Goal: Transaction & Acquisition: Purchase product/service

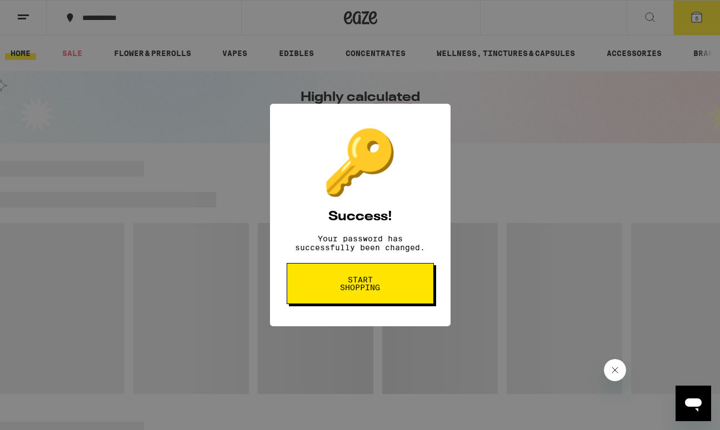
click at [376, 292] on span "Start shopping" at bounding box center [360, 284] width 57 height 16
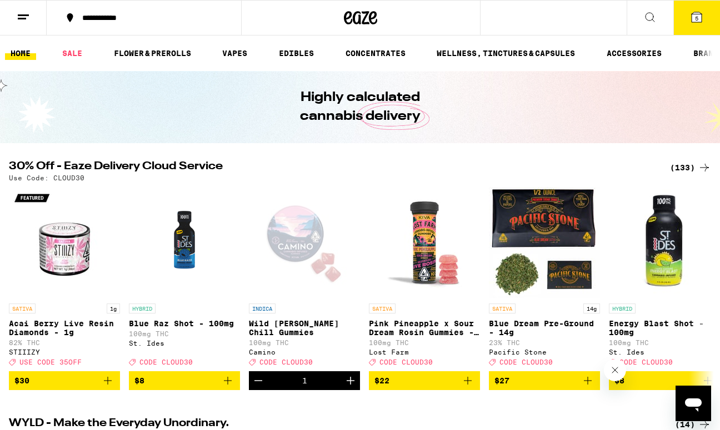
click at [700, 28] on button "5" at bounding box center [696, 18] width 47 height 34
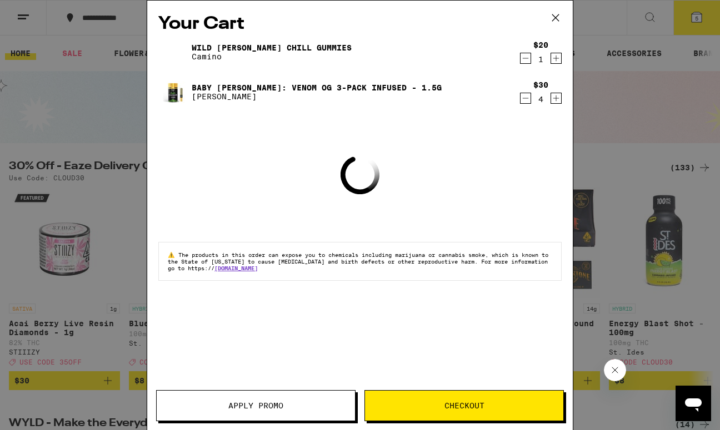
click at [528, 94] on icon "Decrement" at bounding box center [525, 98] width 10 height 13
click at [528, 61] on icon "Decrement" at bounding box center [525, 58] width 10 height 13
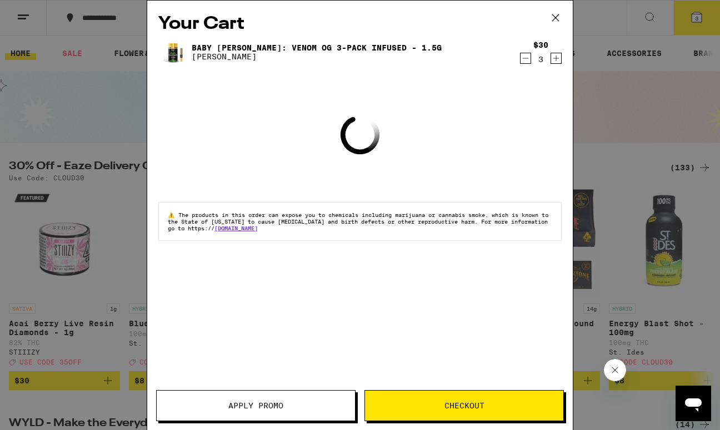
click at [528, 58] on icon "Decrement" at bounding box center [525, 58] width 10 height 13
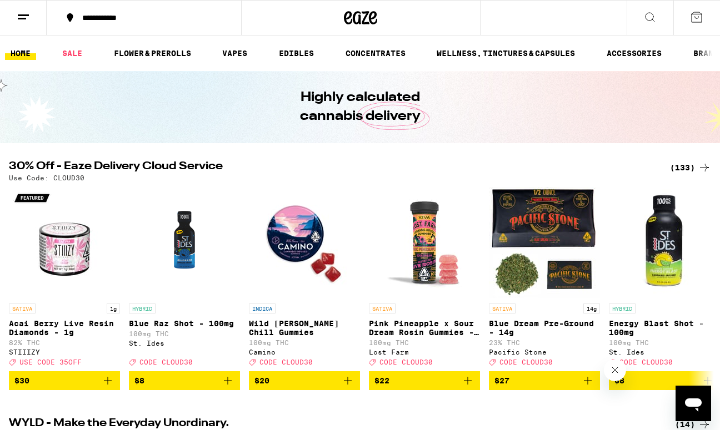
click at [303, 226] on img "Open page for Wild Berry Chill Gummies from Camino" at bounding box center [304, 242] width 111 height 111
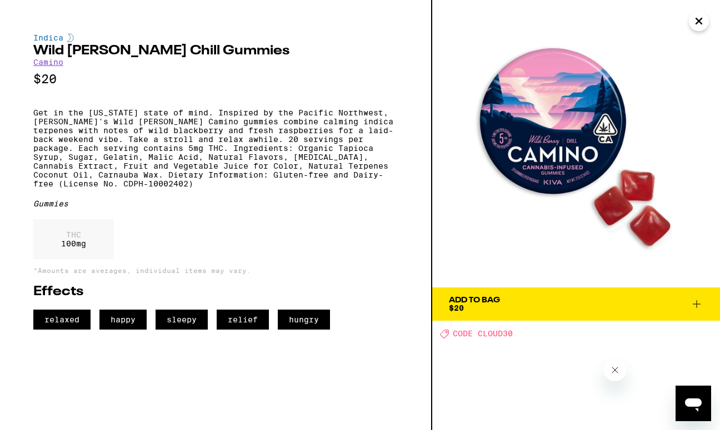
click at [702, 16] on icon "Close" at bounding box center [698, 21] width 13 height 17
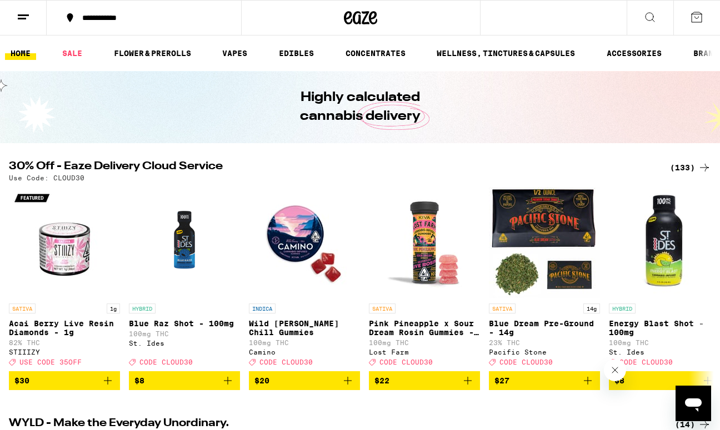
click at [653, 21] on icon at bounding box center [649, 17] width 13 height 13
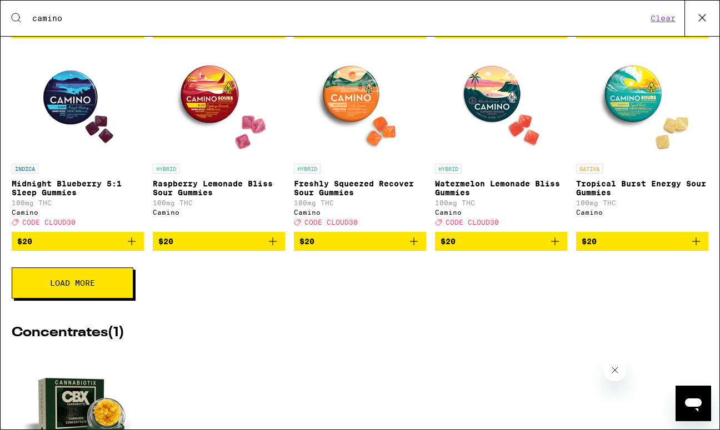
scroll to position [336, 0]
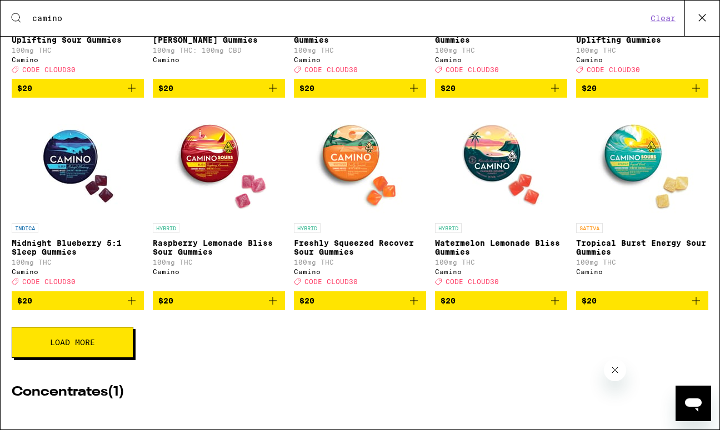
click at [106, 358] on button "Load More" at bounding box center [73, 342] width 122 height 31
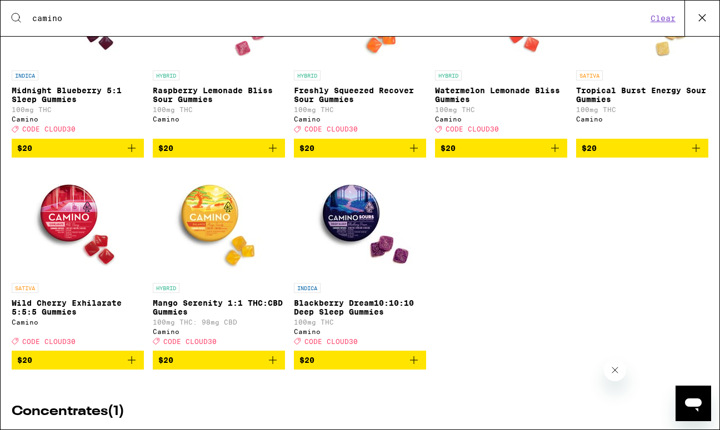
scroll to position [517, 0]
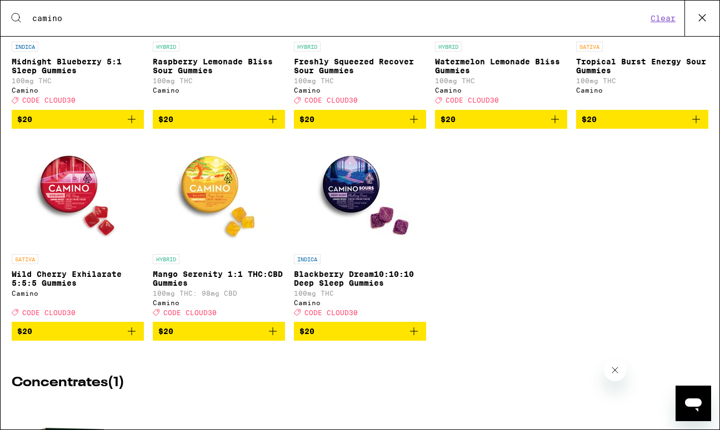
click at [352, 338] on span "$20" at bounding box center [359, 331] width 121 height 13
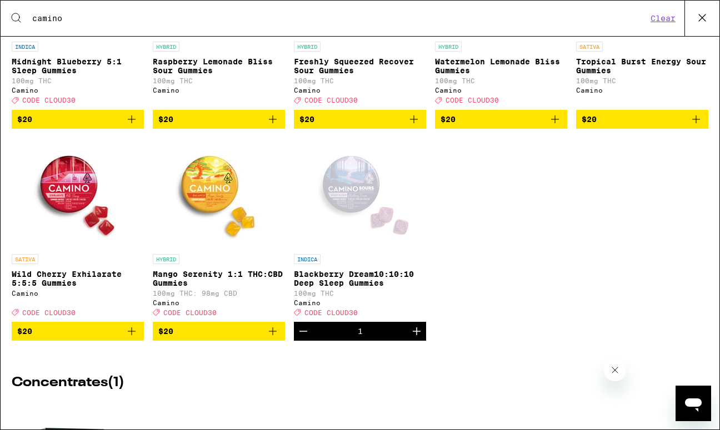
click at [229, 338] on span "$20" at bounding box center [218, 331] width 121 height 13
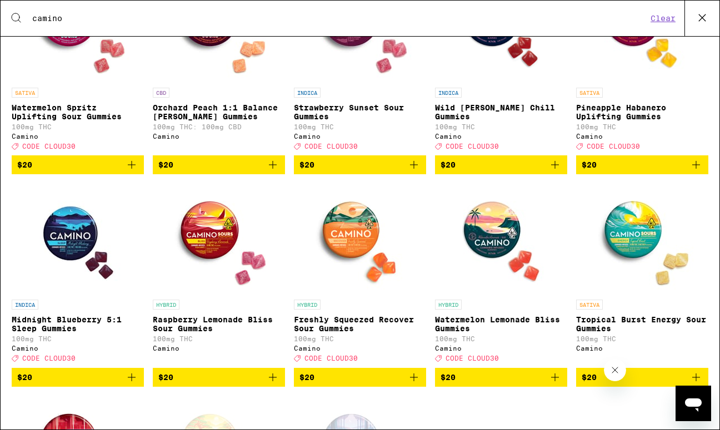
scroll to position [395, 0]
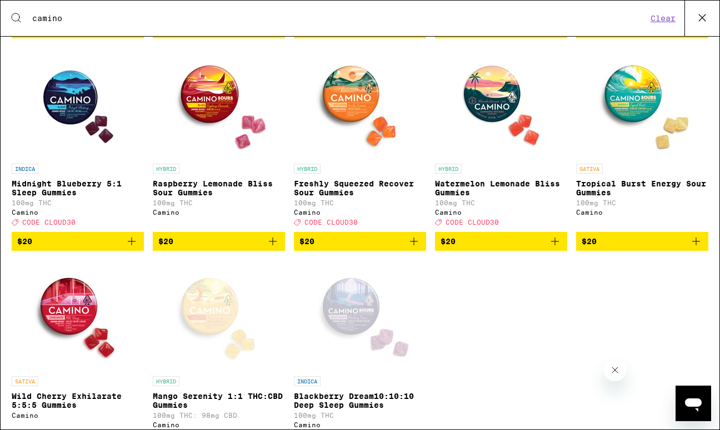
click at [603, 248] on span "$20" at bounding box center [642, 241] width 121 height 13
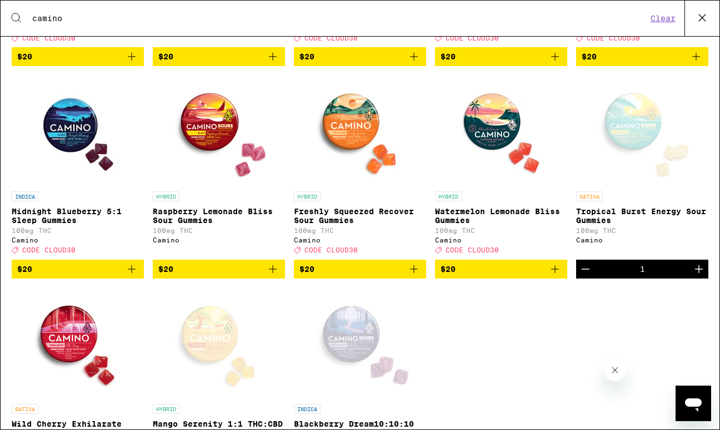
scroll to position [338, 0]
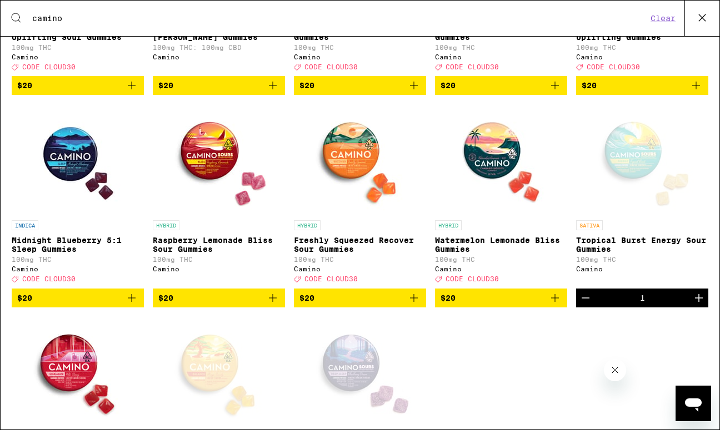
click at [415, 26] on div "Search for Products camino Clear" at bounding box center [360, 19] width 719 height 36
click at [394, 20] on input "camino" at bounding box center [339, 18] width 615 height 10
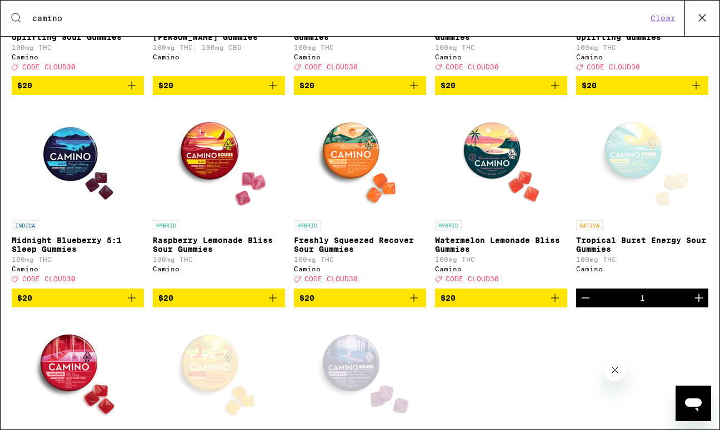
click at [394, 20] on input "camino" at bounding box center [339, 18] width 615 height 10
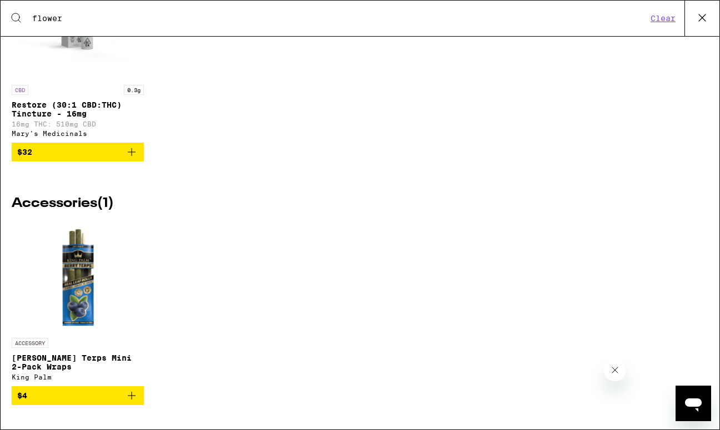
scroll to position [3400, 0]
type input "flower"
click at [704, 14] on icon at bounding box center [702, 17] width 17 height 17
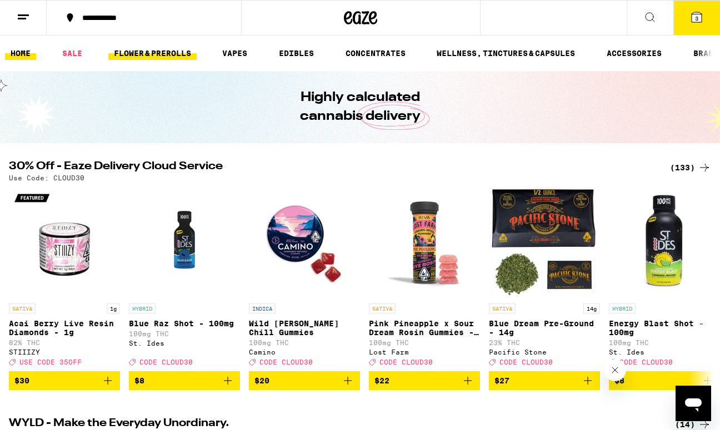
click at [159, 56] on link "FLOWER & PREROLLS" at bounding box center [152, 53] width 88 height 13
click at [158, 54] on link "FLOWER & PREROLLS" at bounding box center [152, 53] width 88 height 13
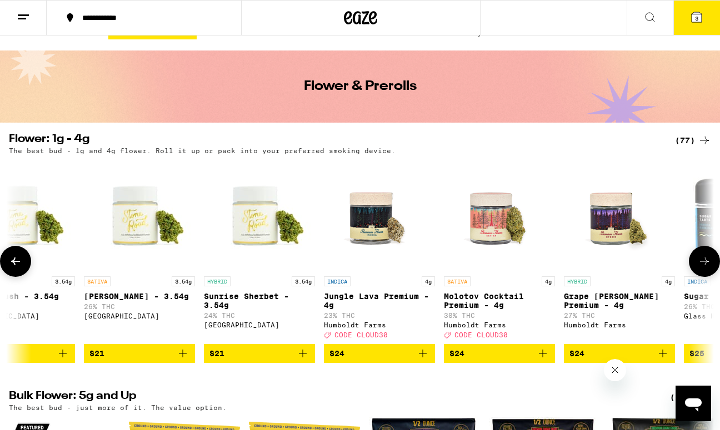
scroll to position [0, 1635]
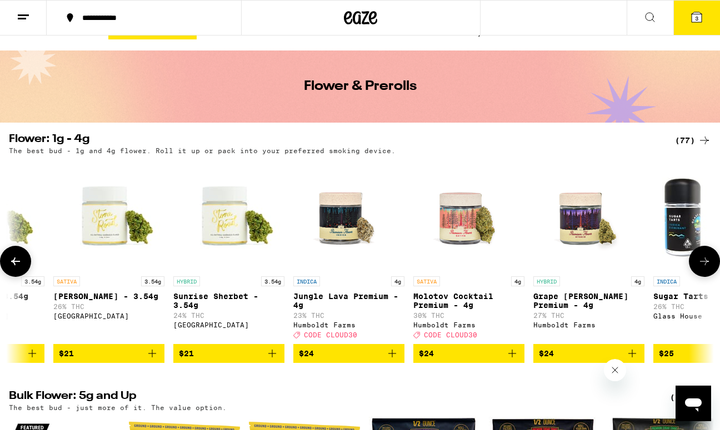
click at [446, 359] on span "$24" at bounding box center [469, 353] width 100 height 13
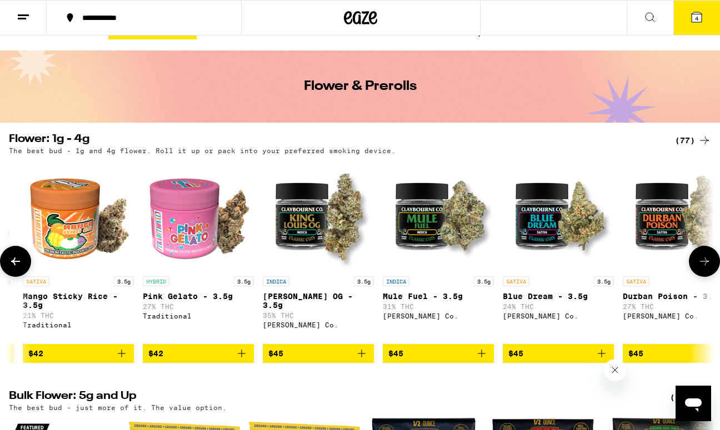
scroll to position [0, 4097]
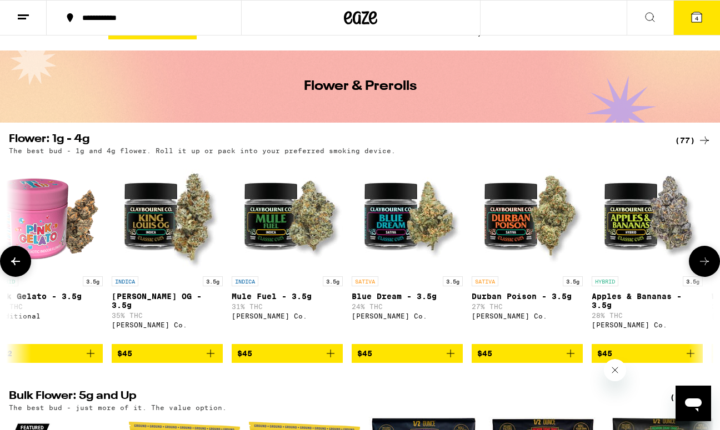
click at [372, 358] on span "$45" at bounding box center [364, 353] width 15 height 9
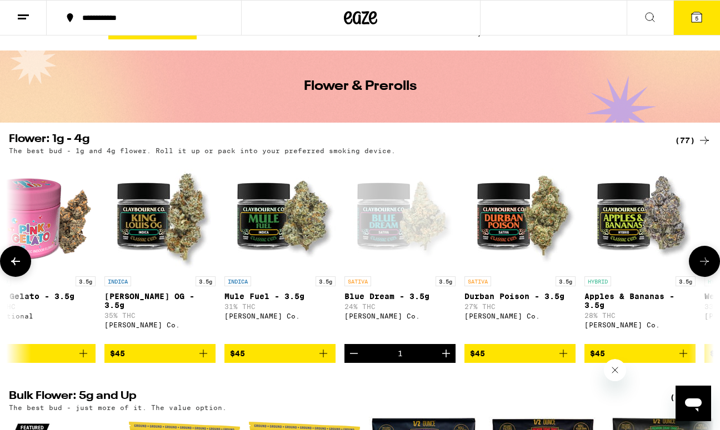
scroll to position [0, 4105]
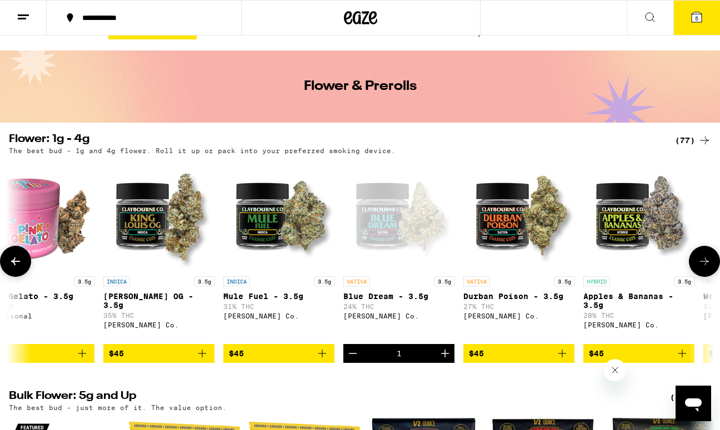
click at [251, 361] on span "$45" at bounding box center [279, 353] width 100 height 13
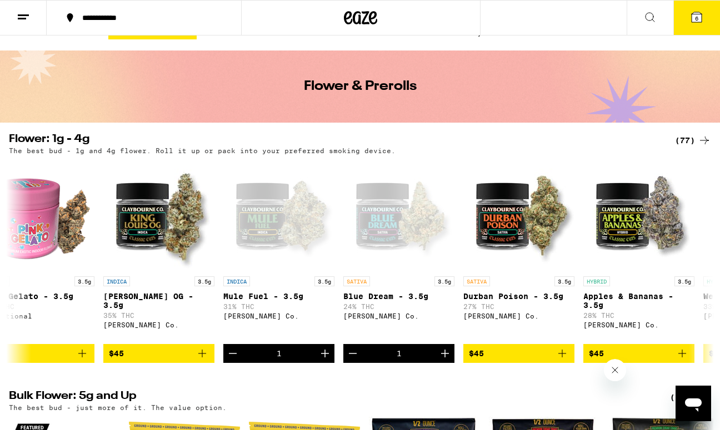
click at [698, 13] on icon at bounding box center [697, 17] width 10 height 10
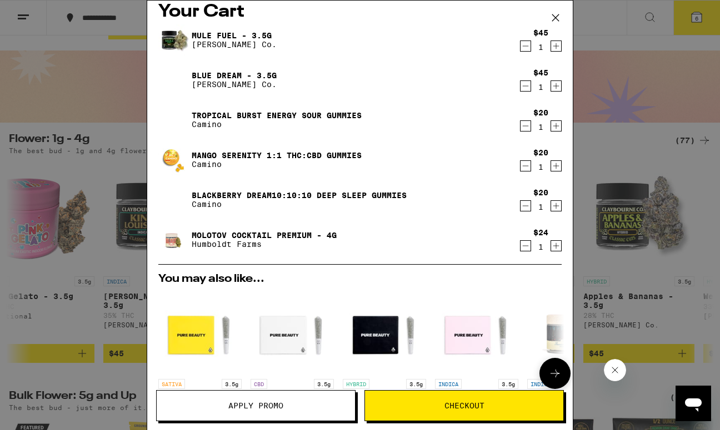
scroll to position [34, 0]
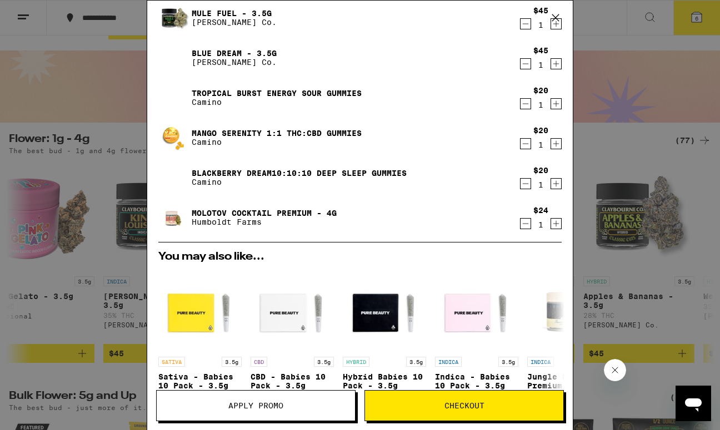
click at [432, 402] on span "Checkout" at bounding box center [464, 406] width 198 height 8
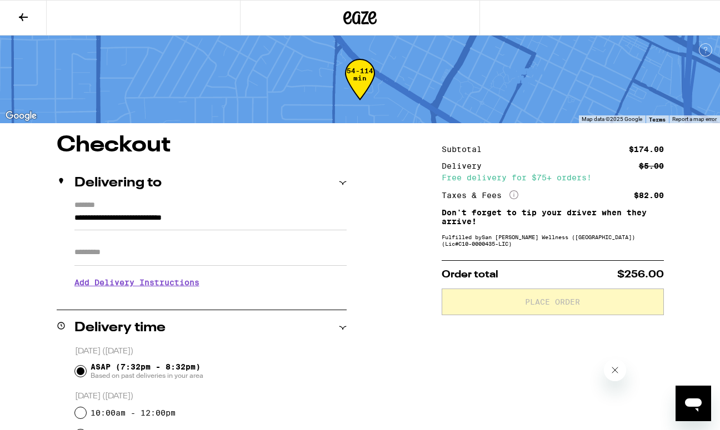
click at [221, 249] on input "Apt/Suite" at bounding box center [210, 252] width 272 height 27
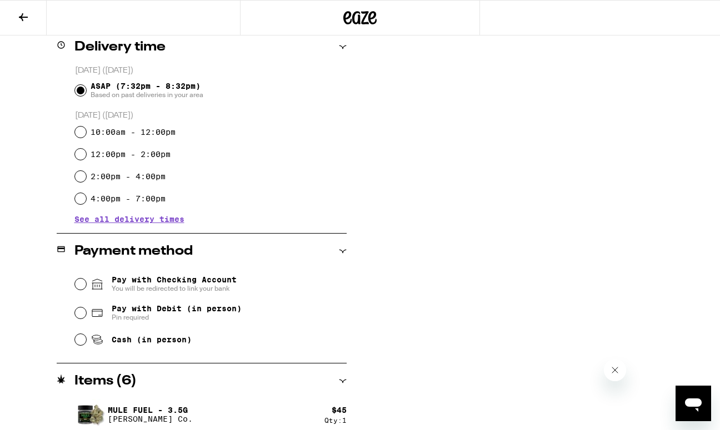
scroll to position [301, 0]
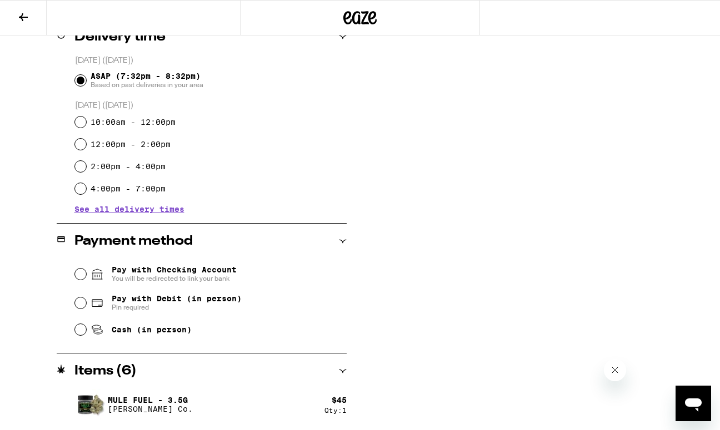
type input "*"
click at [132, 302] on span "Pay with Debit (in person)" at bounding box center [177, 298] width 130 height 9
click at [86, 302] on input "Pay with Debit (in person) Pin required" at bounding box center [80, 303] width 11 height 11
radio input "true"
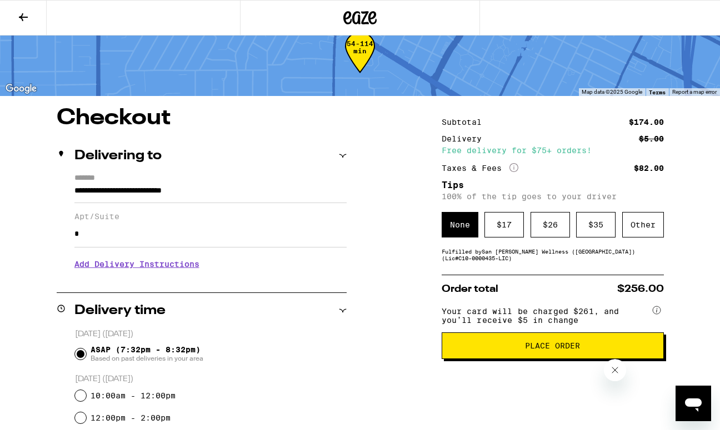
scroll to position [0, 0]
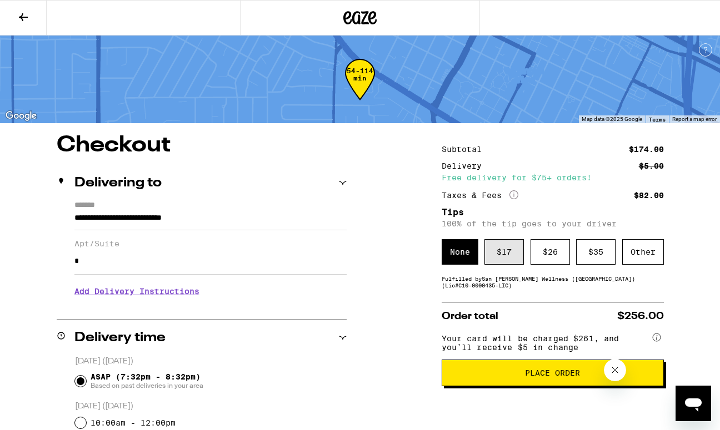
click at [497, 256] on div "$ 17" at bounding box center [503, 252] width 39 height 26
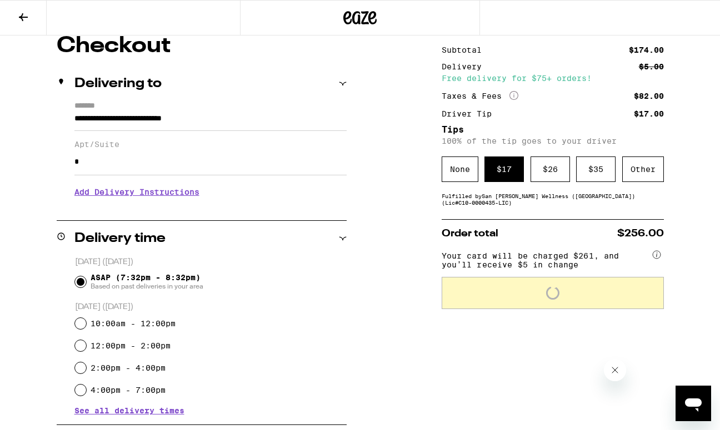
scroll to position [116, 0]
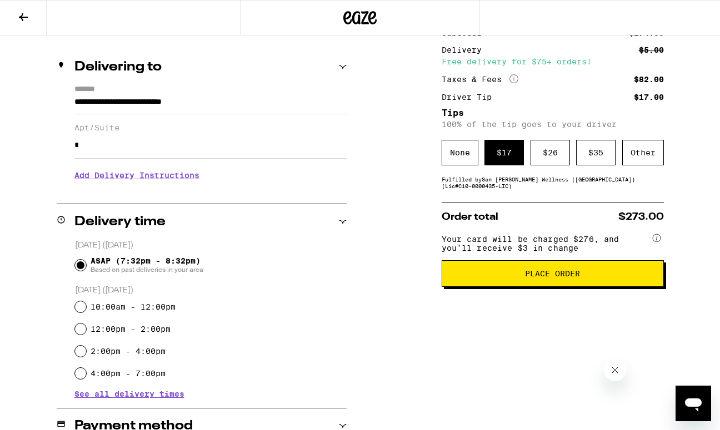
click at [526, 286] on button "Place Order" at bounding box center [553, 274] width 222 height 27
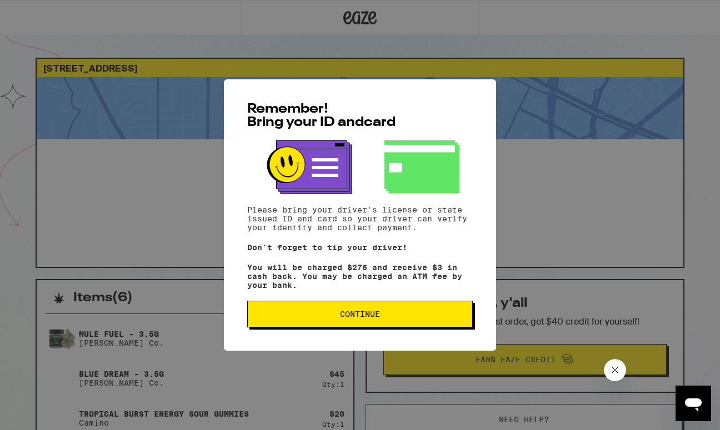
click at [358, 316] on span "Continue" at bounding box center [360, 315] width 40 height 8
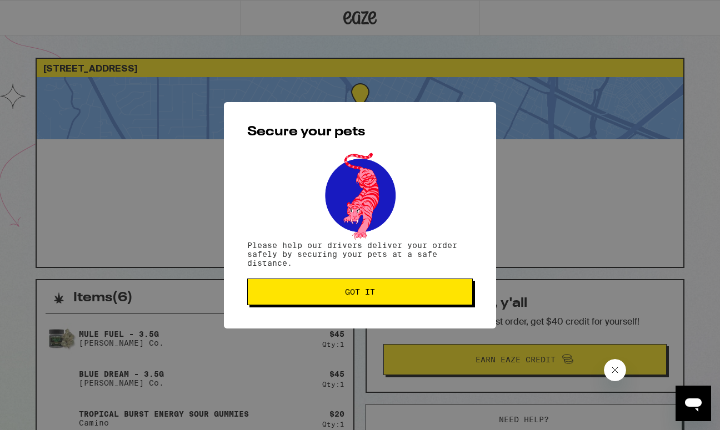
click at [337, 294] on span "Got it" at bounding box center [360, 292] width 207 height 8
